Goal: Go to known website: Go to known website

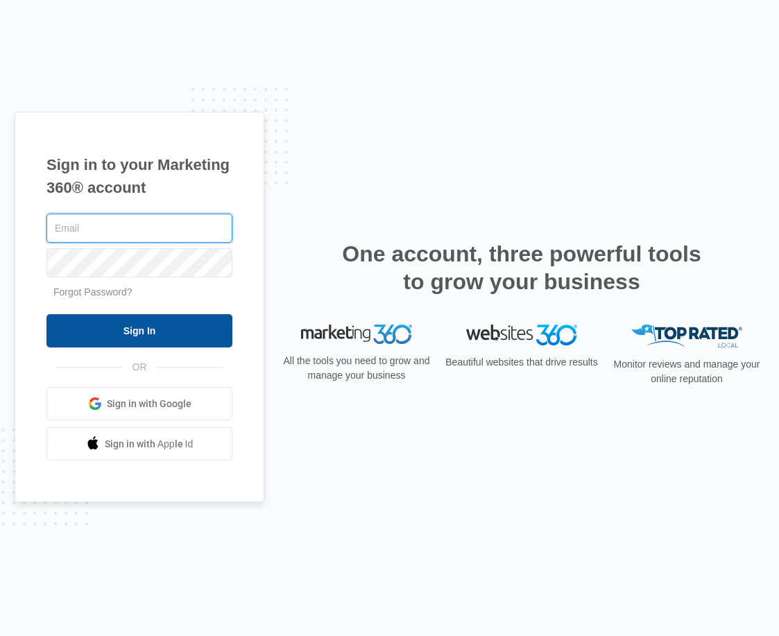
type input "[EMAIL_ADDRESS][DOMAIN_NAME]"
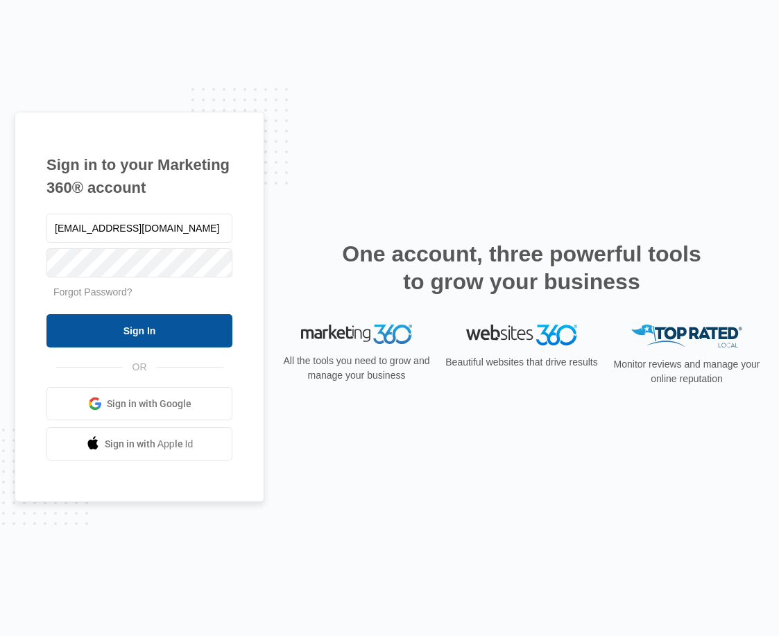
click at [148, 327] on input "Sign In" at bounding box center [139, 330] width 186 height 33
